Goal: Task Accomplishment & Management: Manage account settings

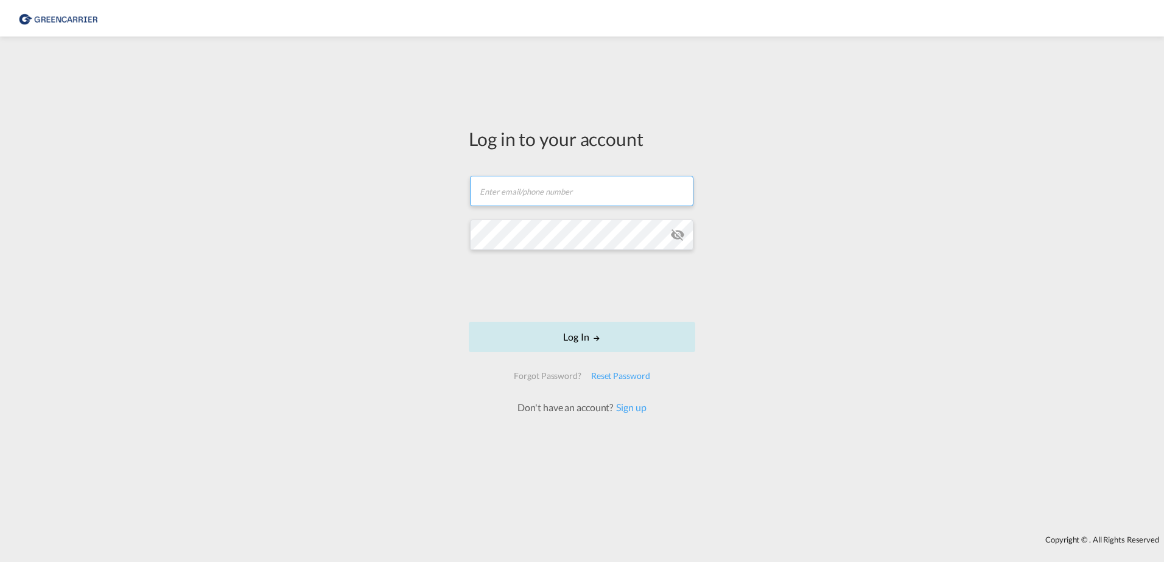
type input "[EMAIL_ADDRESS][PERSON_NAME][DOMAIN_NAME]"
click at [554, 337] on button "Log In" at bounding box center [582, 337] width 226 height 30
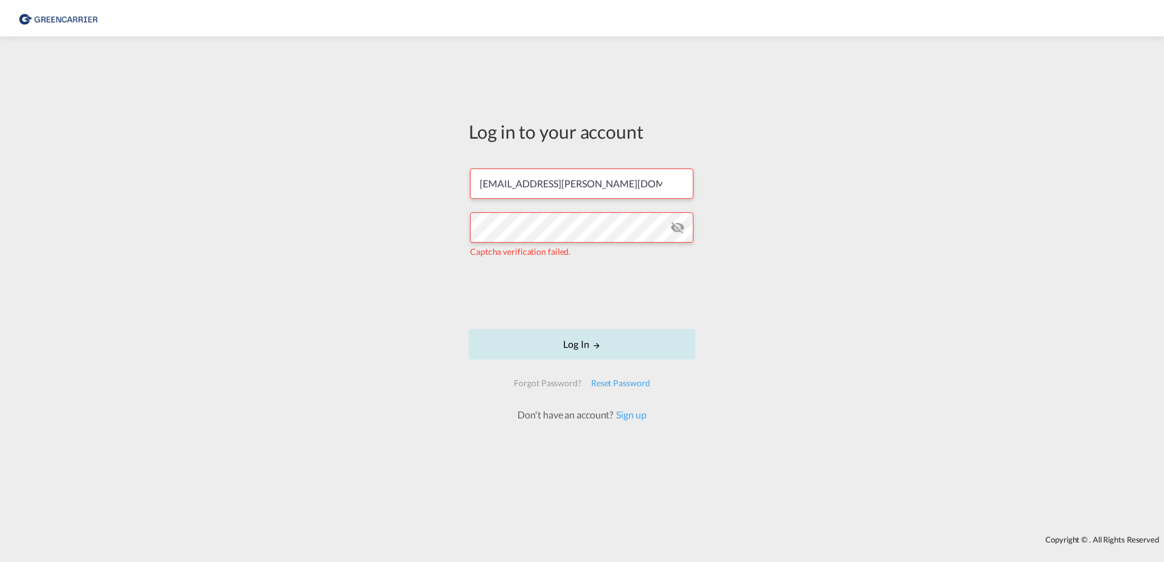
click at [579, 344] on button "Log In" at bounding box center [582, 344] width 226 height 30
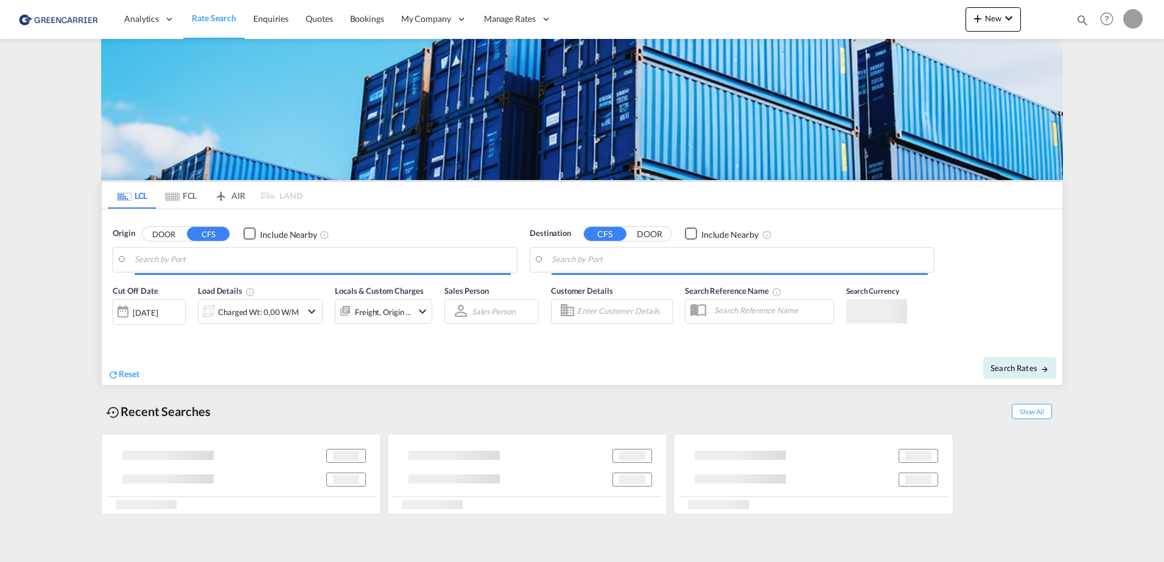
type input "[GEOGRAPHIC_DATA], [GEOGRAPHIC_DATA]"
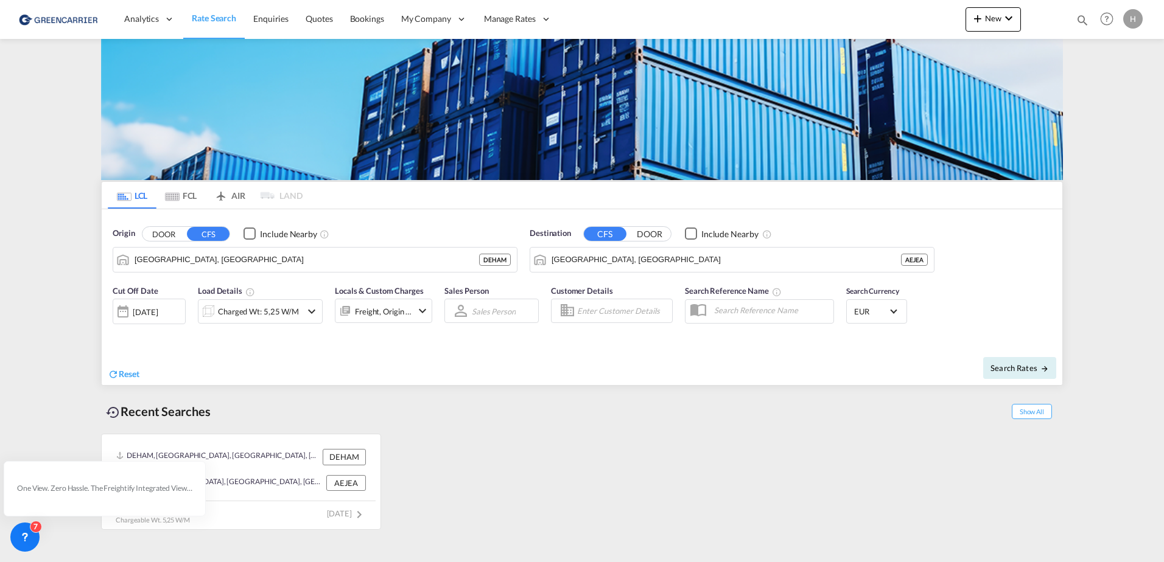
click at [707, 436] on div "DEHAM, [GEOGRAPHIC_DATA], [GEOGRAPHIC_DATA], [GEOGRAPHIC_DATA], [GEOGRAPHIC_DAT…" at bounding box center [582, 479] width 962 height 102
click at [341, 26] on link "Bookings" at bounding box center [366, 19] width 51 height 40
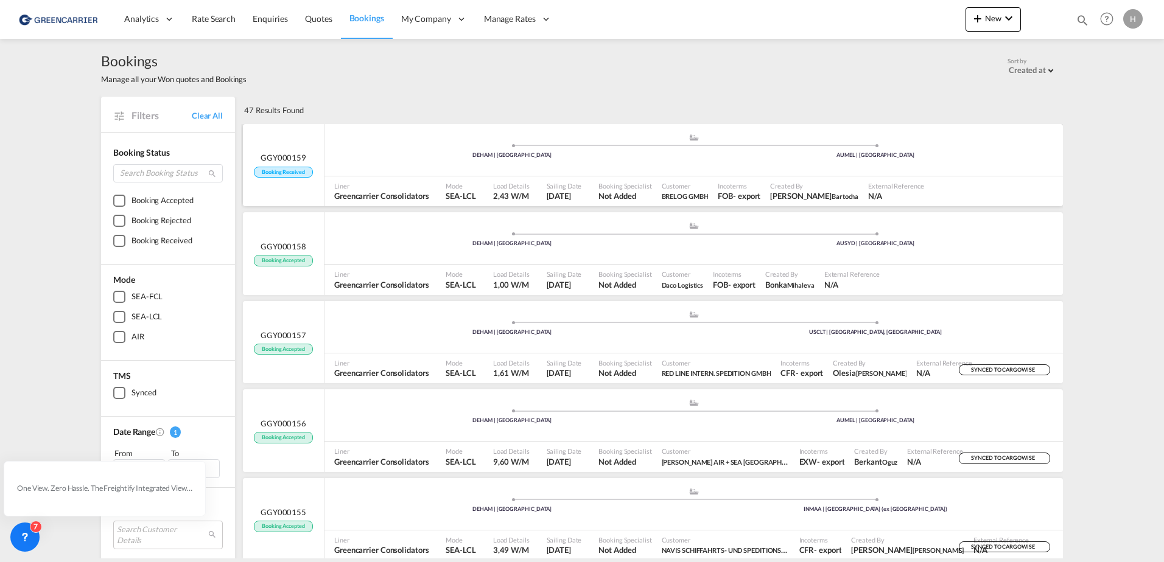
click at [419, 156] on div "DEHAM | [GEOGRAPHIC_DATA]" at bounding box center [511, 156] width 363 height 8
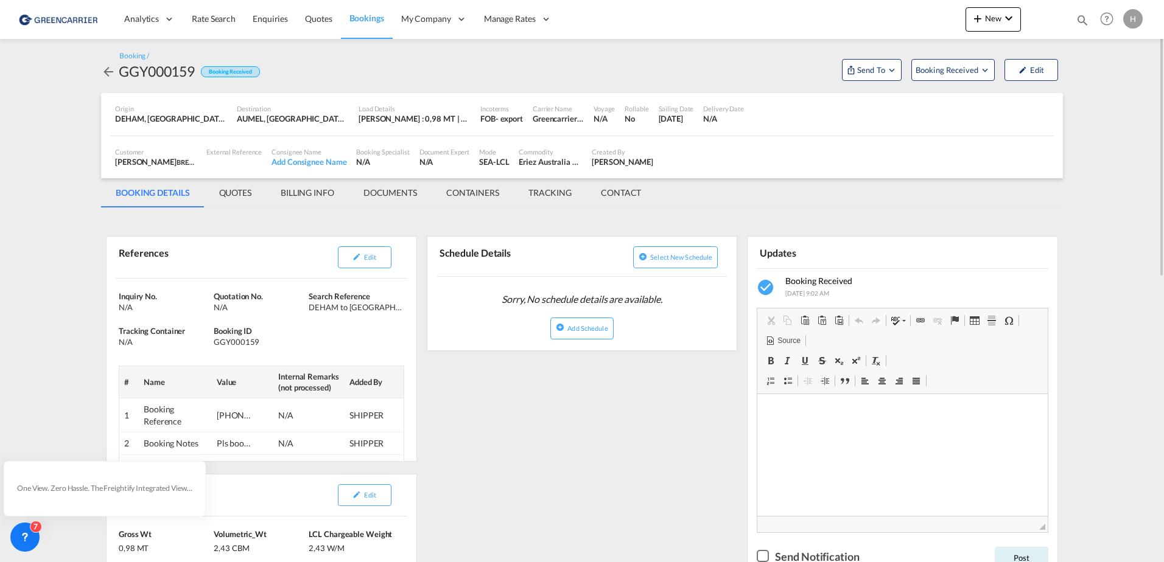
click at [763, 166] on div "Customer [PERSON_NAME] GMBH , +-1 more External Reference Consignee Name Add Co…" at bounding box center [581, 157] width 943 height 30
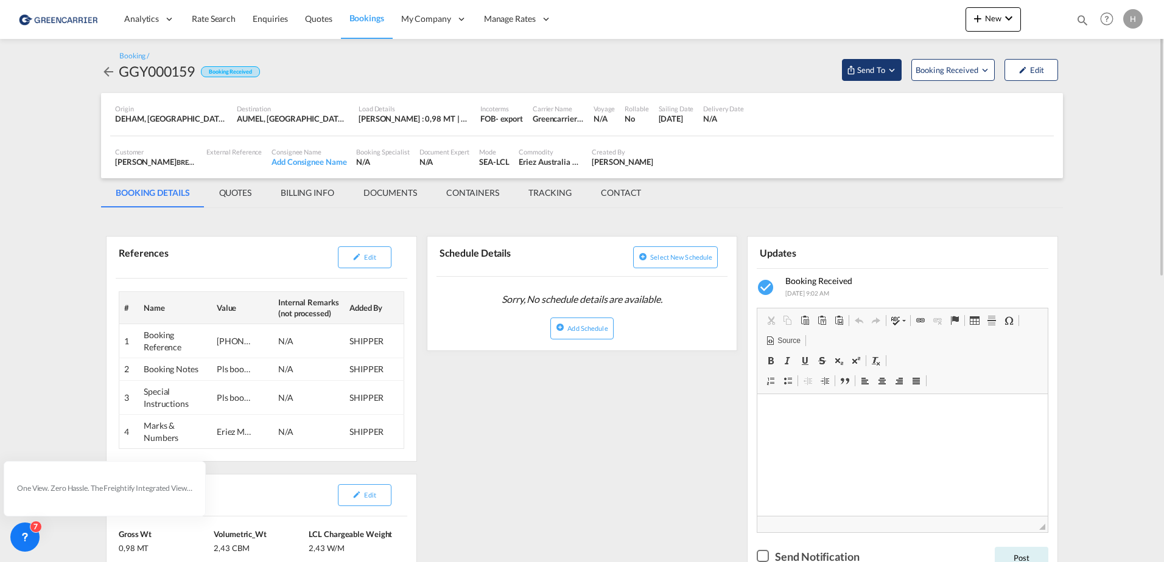
click at [886, 71] on md-icon "Open demo menu" at bounding box center [891, 70] width 11 height 11
click at [805, 71] on md-backdrop at bounding box center [582, 281] width 1164 height 562
click at [939, 73] on span "Booking Received" at bounding box center [947, 70] width 64 height 12
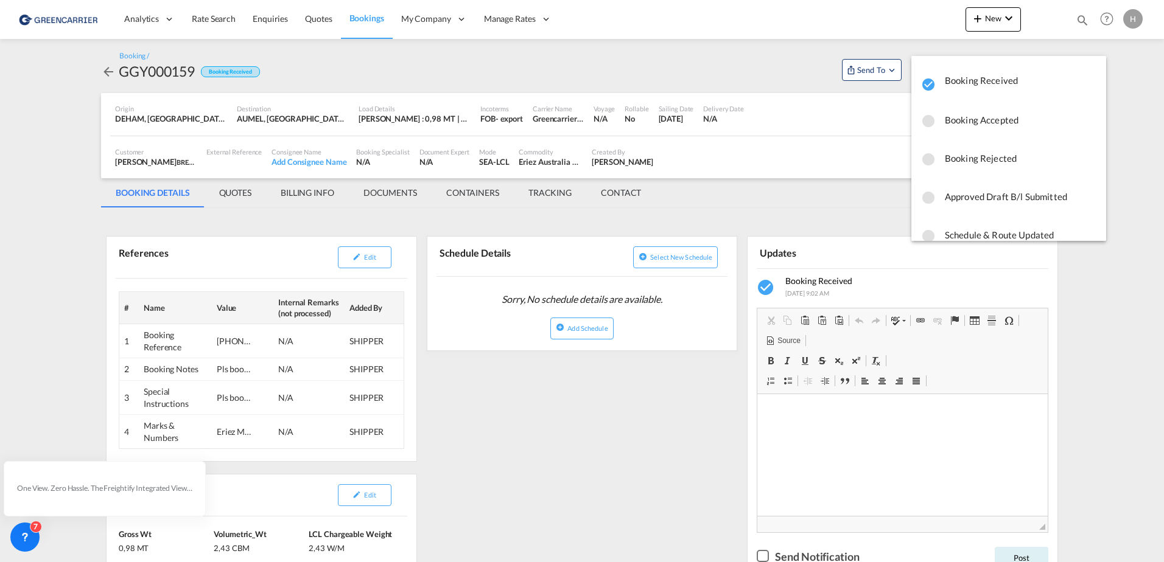
click at [564, 71] on md-backdrop at bounding box center [582, 281] width 1164 height 562
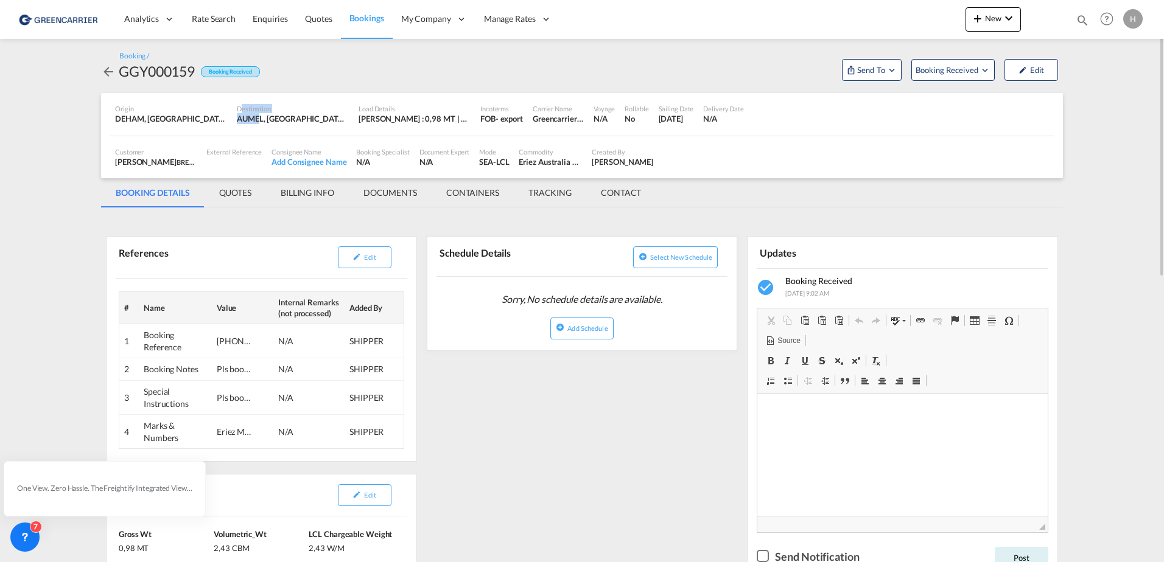
drag, startPoint x: 237, startPoint y: 113, endPoint x: 260, endPoint y: 124, distance: 26.1
click at [260, 124] on div "Destination [GEOGRAPHIC_DATA], [GEOGRAPHIC_DATA], [GEOGRAPHIC_DATA], [GEOGRAPHI…" at bounding box center [293, 114] width 122 height 30
click at [997, 141] on div "Customer [PERSON_NAME] GMBH , +-1 more External Reference Consignee Name Add Co…" at bounding box center [581, 157] width 943 height 43
click at [979, 71] on span "Booking Received" at bounding box center [947, 70] width 64 height 12
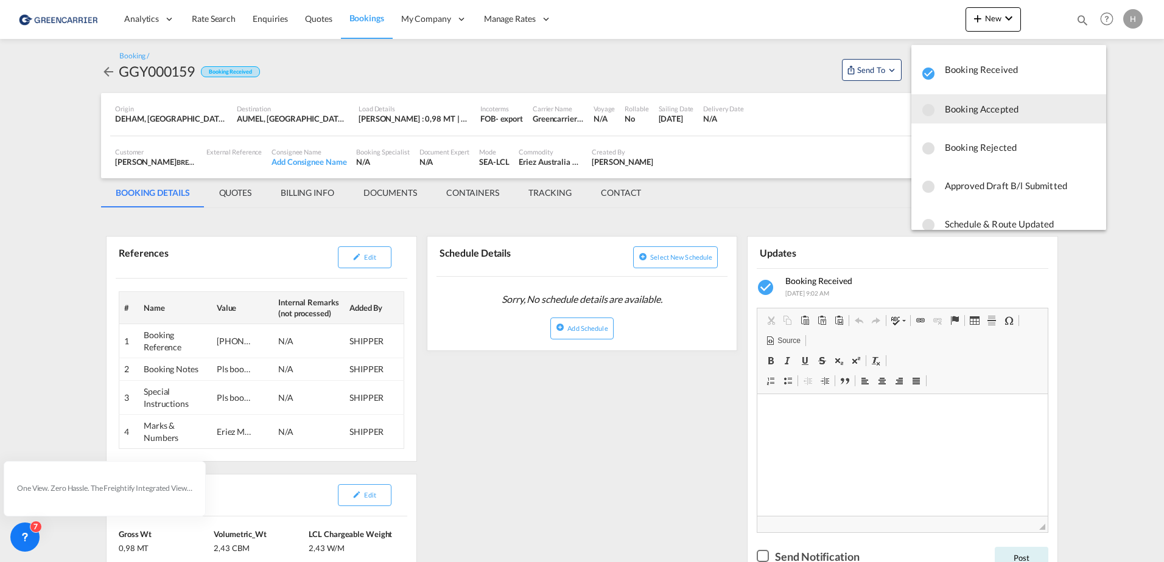
click at [977, 110] on span "Booking Accepted" at bounding box center [1021, 109] width 152 height 22
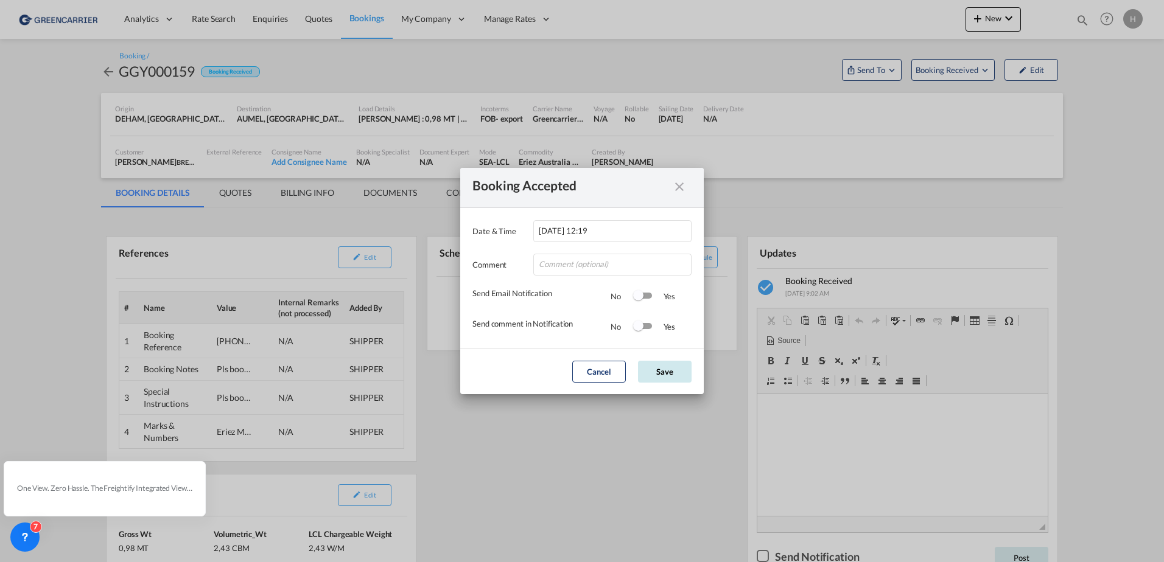
click at [658, 371] on button "Save" at bounding box center [665, 372] width 54 height 22
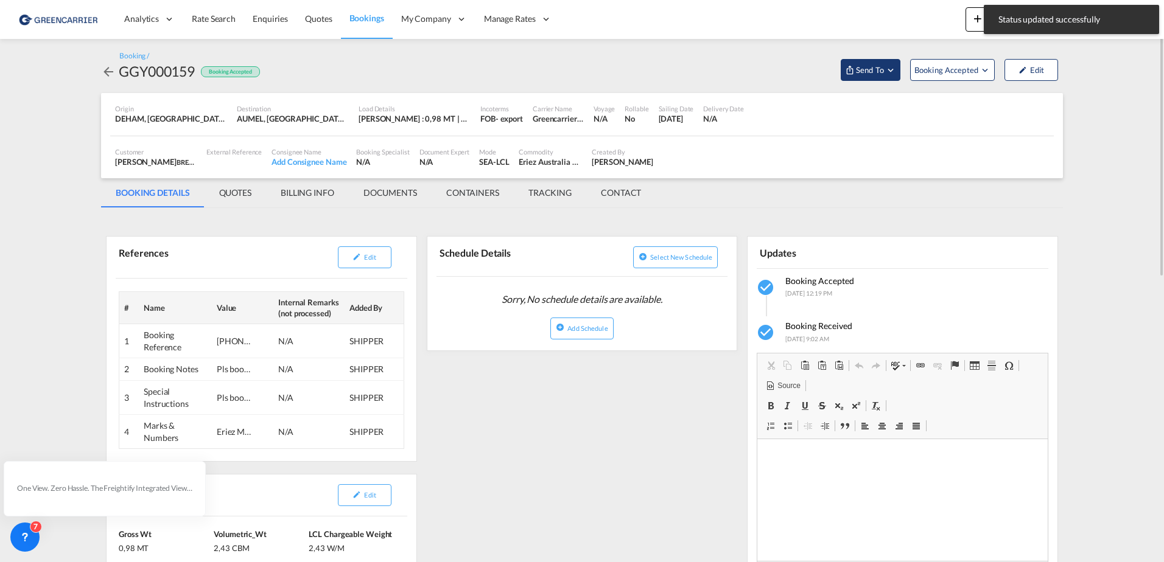
click at [890, 73] on md-icon "Open demo menu" at bounding box center [890, 70] width 11 height 11
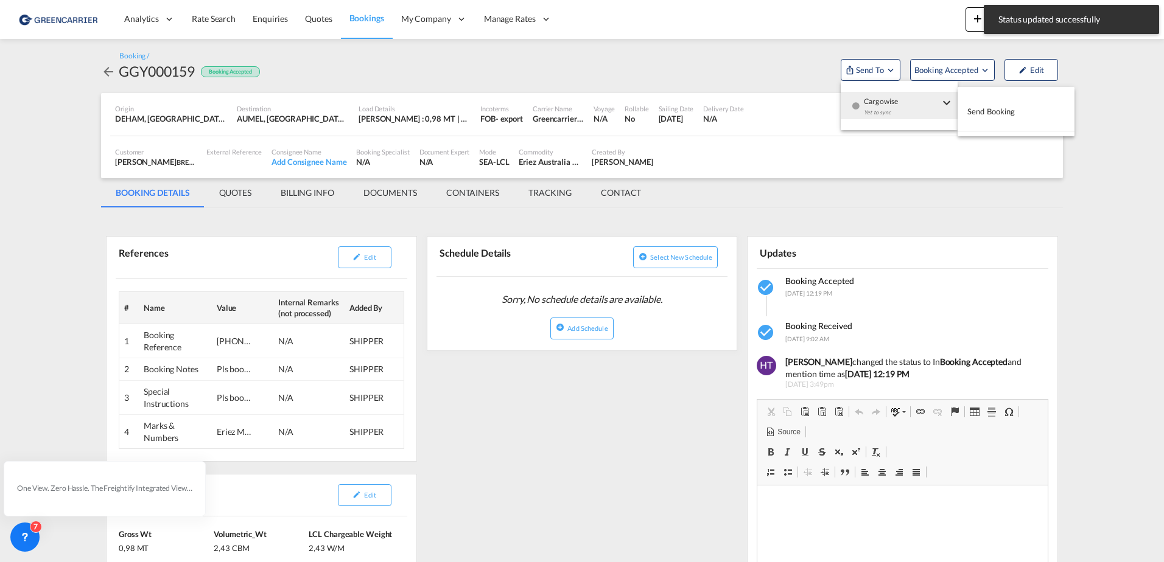
click at [881, 107] on div "Yet to sync" at bounding box center [901, 116] width 75 height 26
click at [1008, 111] on span "Send Booking" at bounding box center [991, 111] width 48 height 19
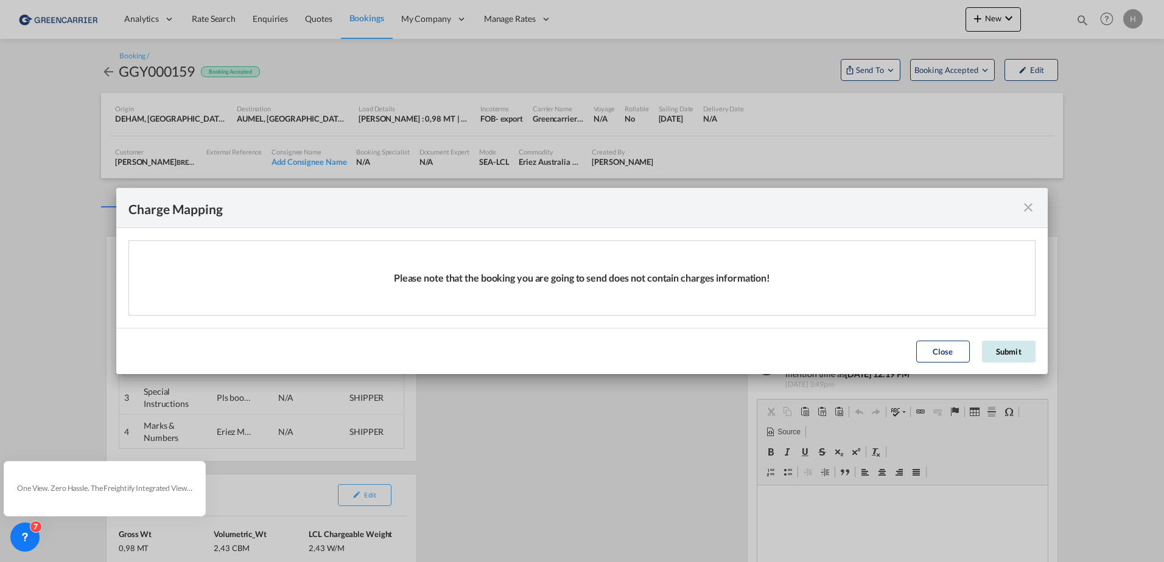
click at [999, 347] on button "Submit" at bounding box center [1009, 352] width 54 height 22
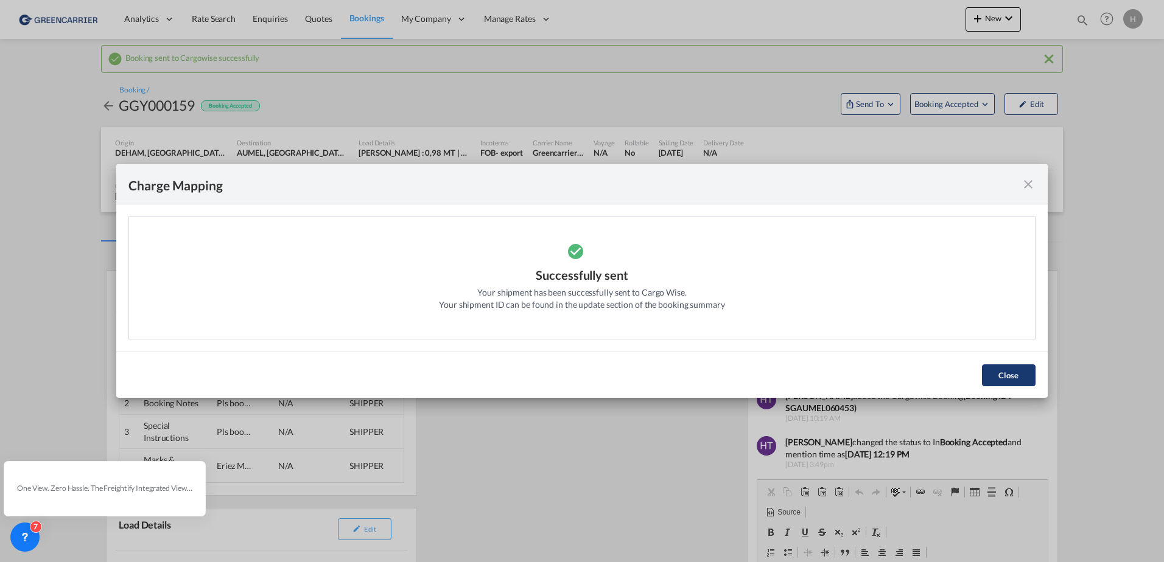
click at [1010, 380] on button "Close" at bounding box center [1009, 376] width 54 height 22
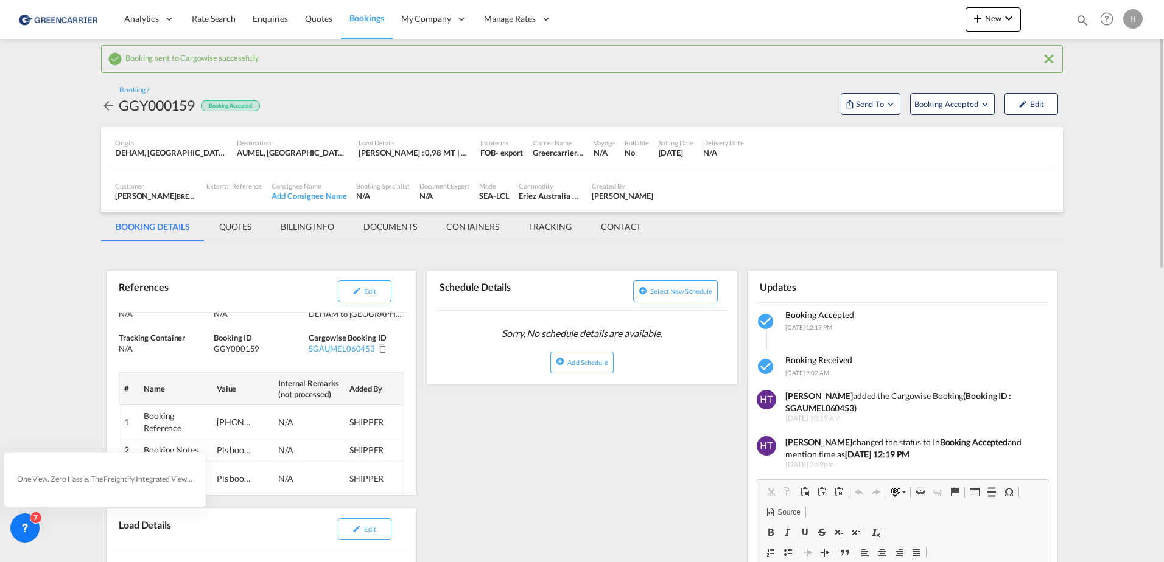
scroll to position [74, 0]
